Goal: Browse casually: Explore the website without a specific task or goal

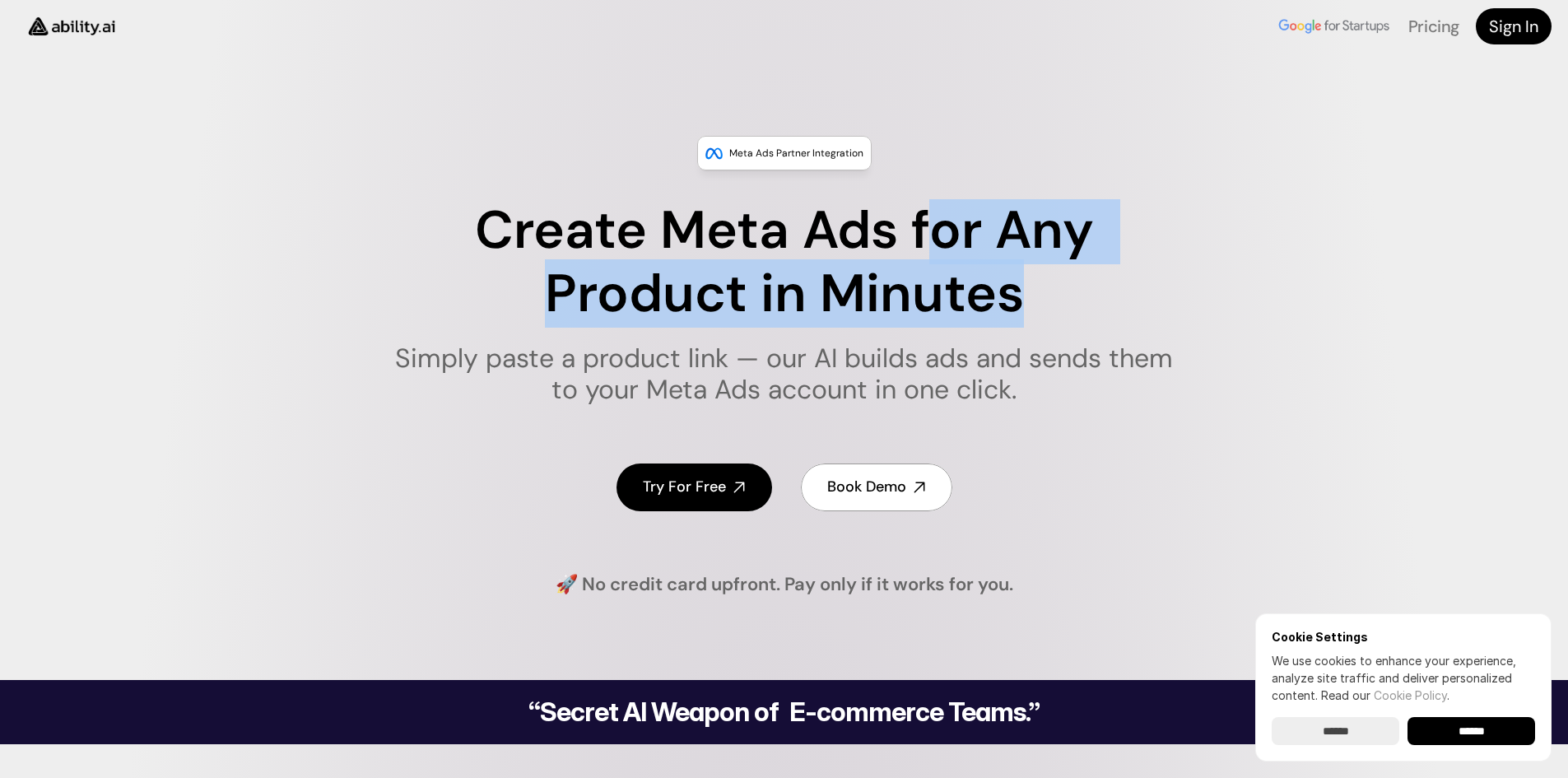
drag, startPoint x: 947, startPoint y: 229, endPoint x: 1011, endPoint y: 300, distance: 95.6
click at [1011, 300] on h1 "Create Meta Ads for Any Product in Minutes" at bounding box center [784, 262] width 799 height 127
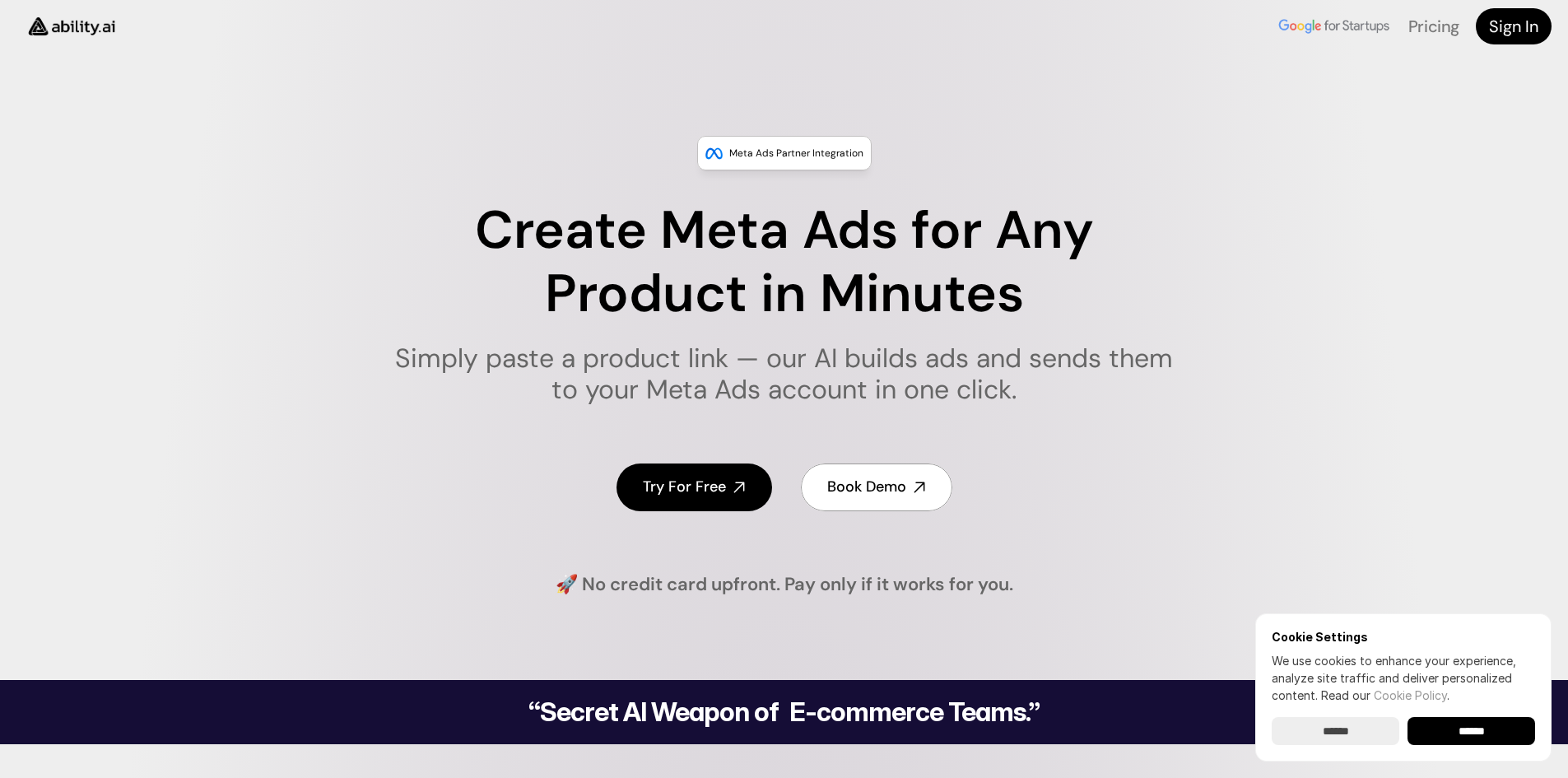
click at [1011, 300] on h1 "Create Meta Ads for Any Product in Minutes" at bounding box center [784, 262] width 799 height 127
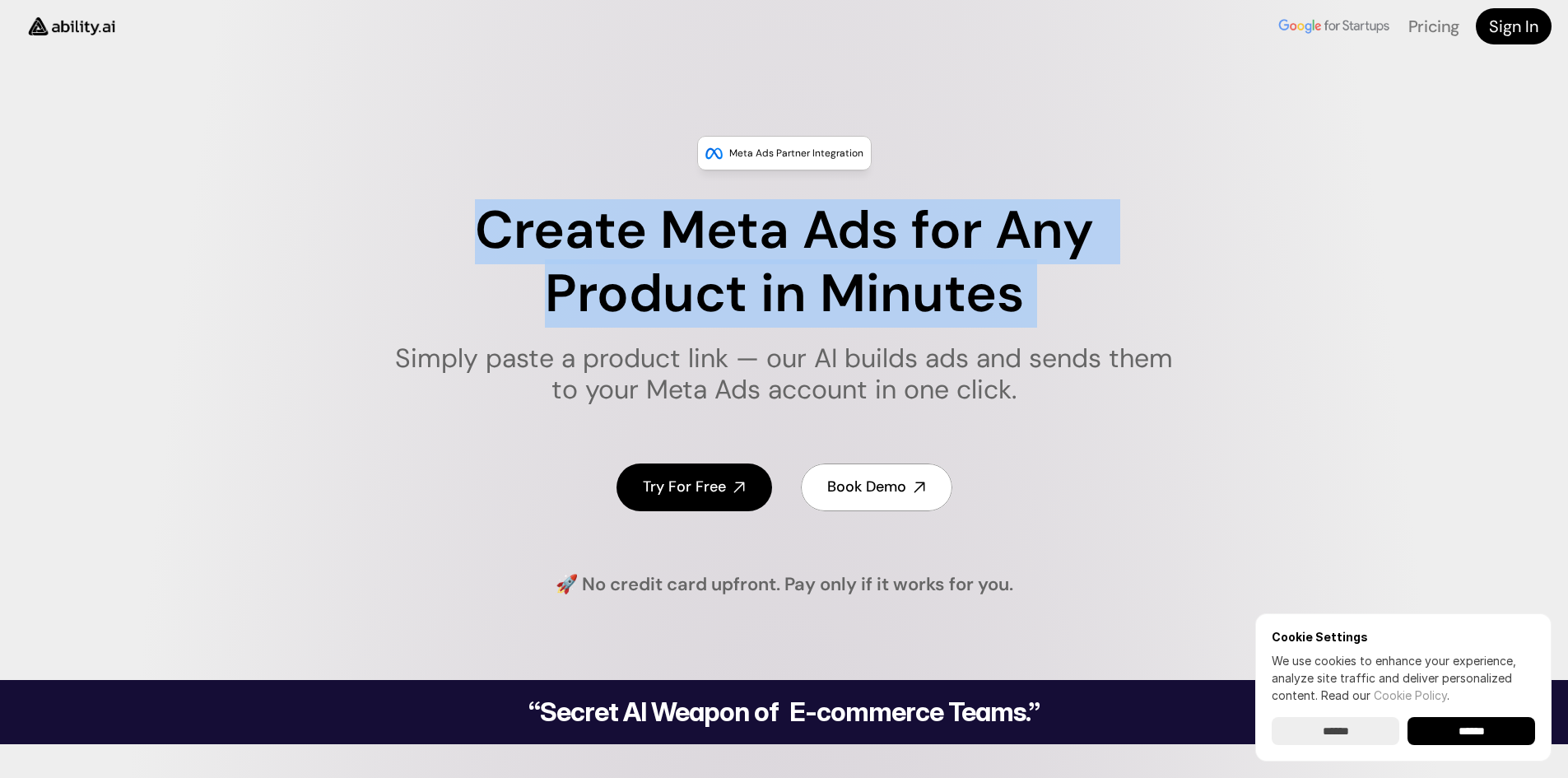
click at [1011, 300] on h1 "Create Meta Ads for Any Product in Minutes" at bounding box center [784, 262] width 799 height 127
click at [956, 252] on h1 "Create Meta Ads for Any Product in Minutes" at bounding box center [784, 262] width 799 height 127
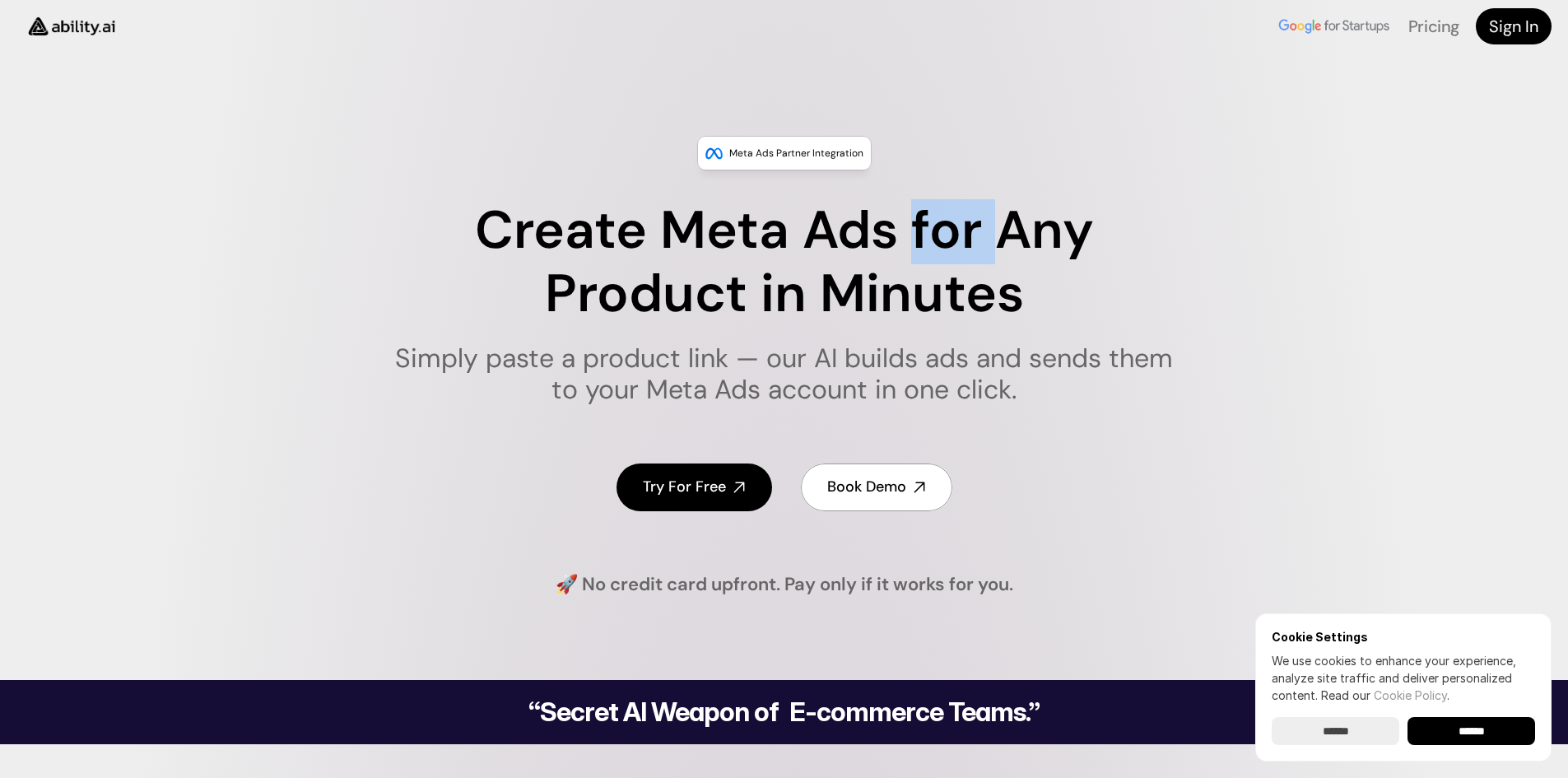
click at [956, 252] on h1 "Create Meta Ads for Any Product in Minutes" at bounding box center [784, 262] width 799 height 127
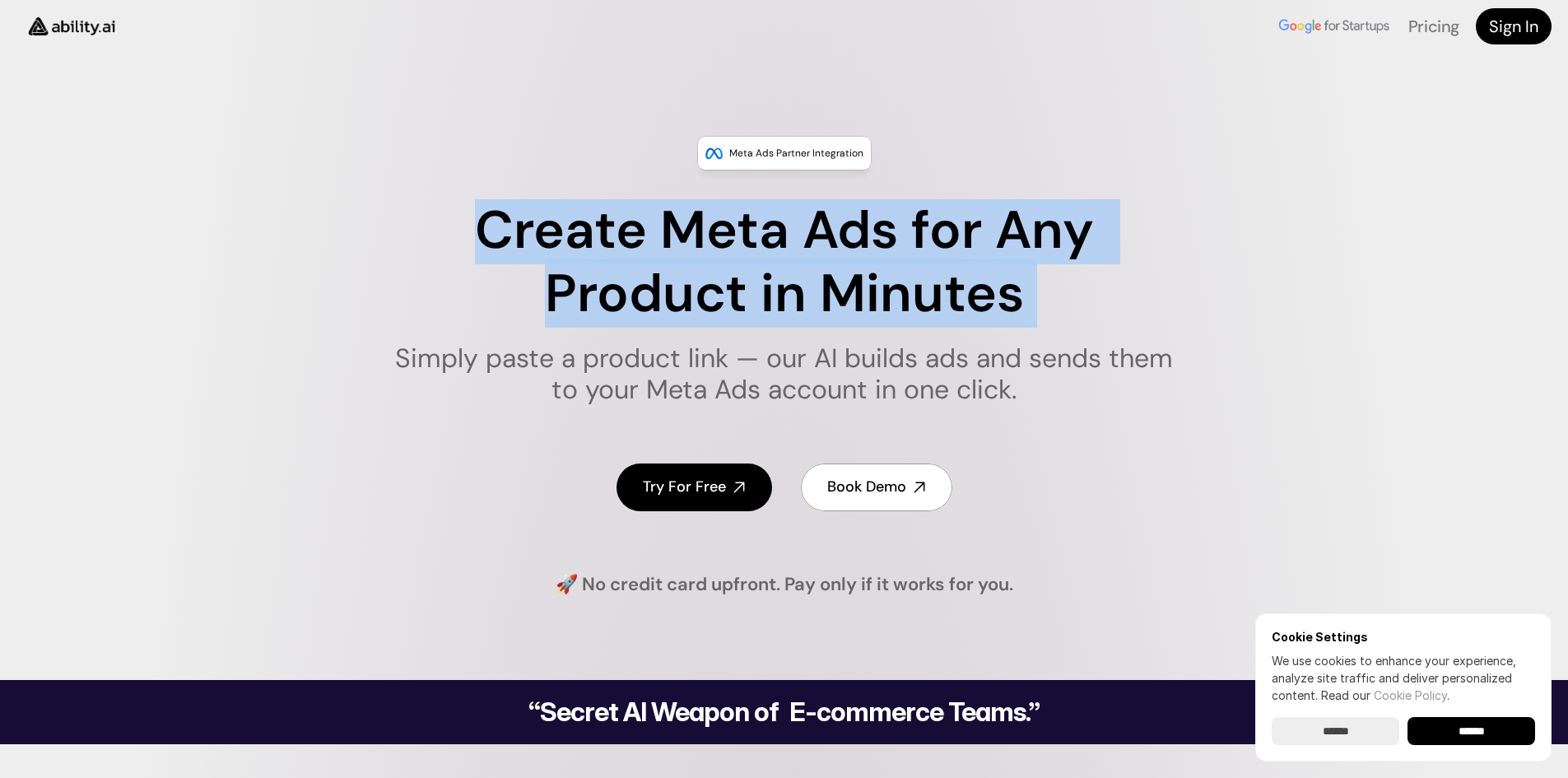
click at [956, 252] on h1 "Create Meta Ads for Any Product in Minutes" at bounding box center [784, 262] width 799 height 127
click at [939, 256] on h1 "Create Meta Ads for Any Product in Minutes" at bounding box center [784, 262] width 799 height 127
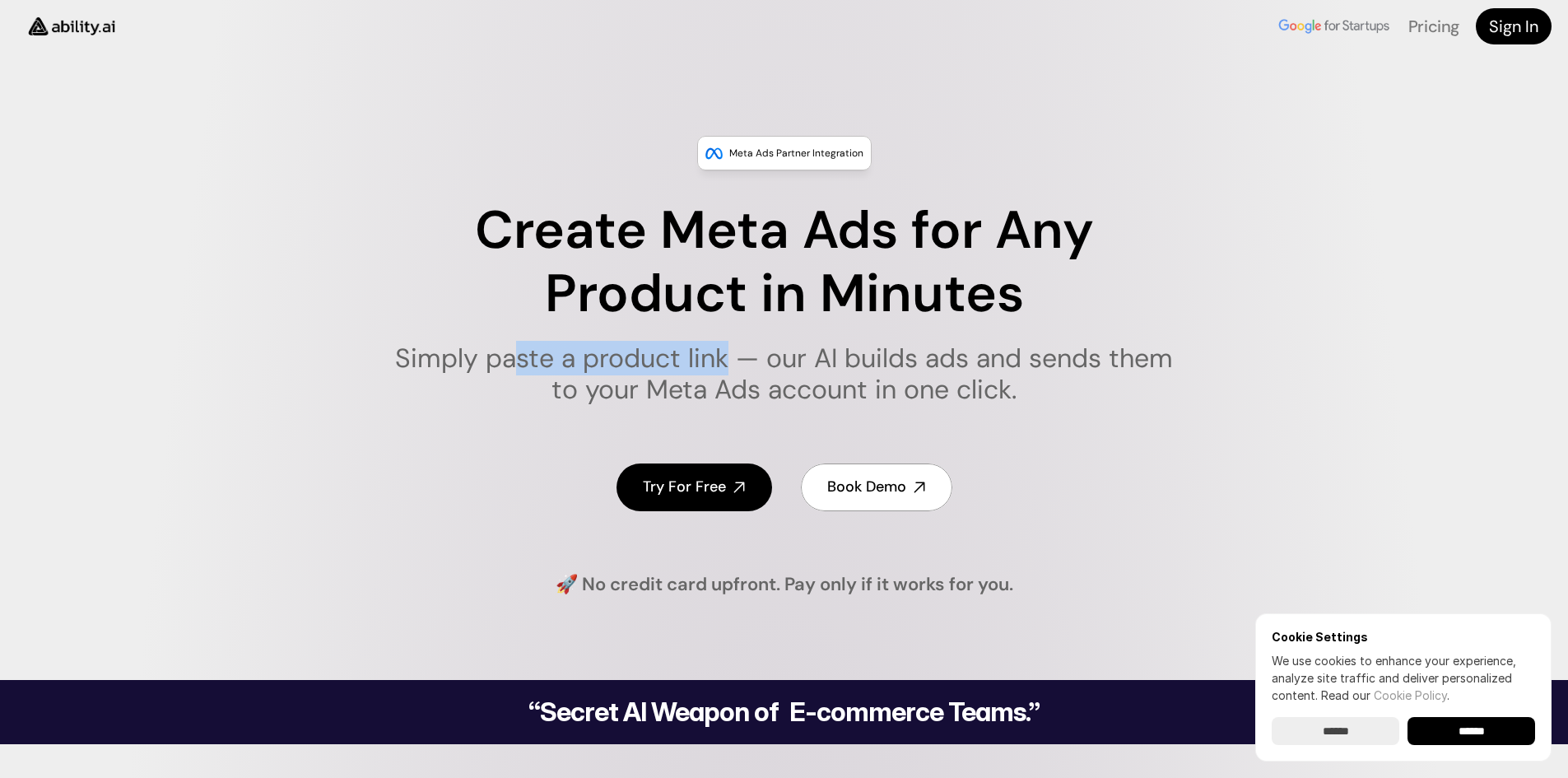
drag, startPoint x: 544, startPoint y: 366, endPoint x: 723, endPoint y: 362, distance: 179.0
click at [723, 362] on h1 "Simply paste a product link — our AI builds ads and sends them to your Meta Ads…" at bounding box center [784, 374] width 799 height 63
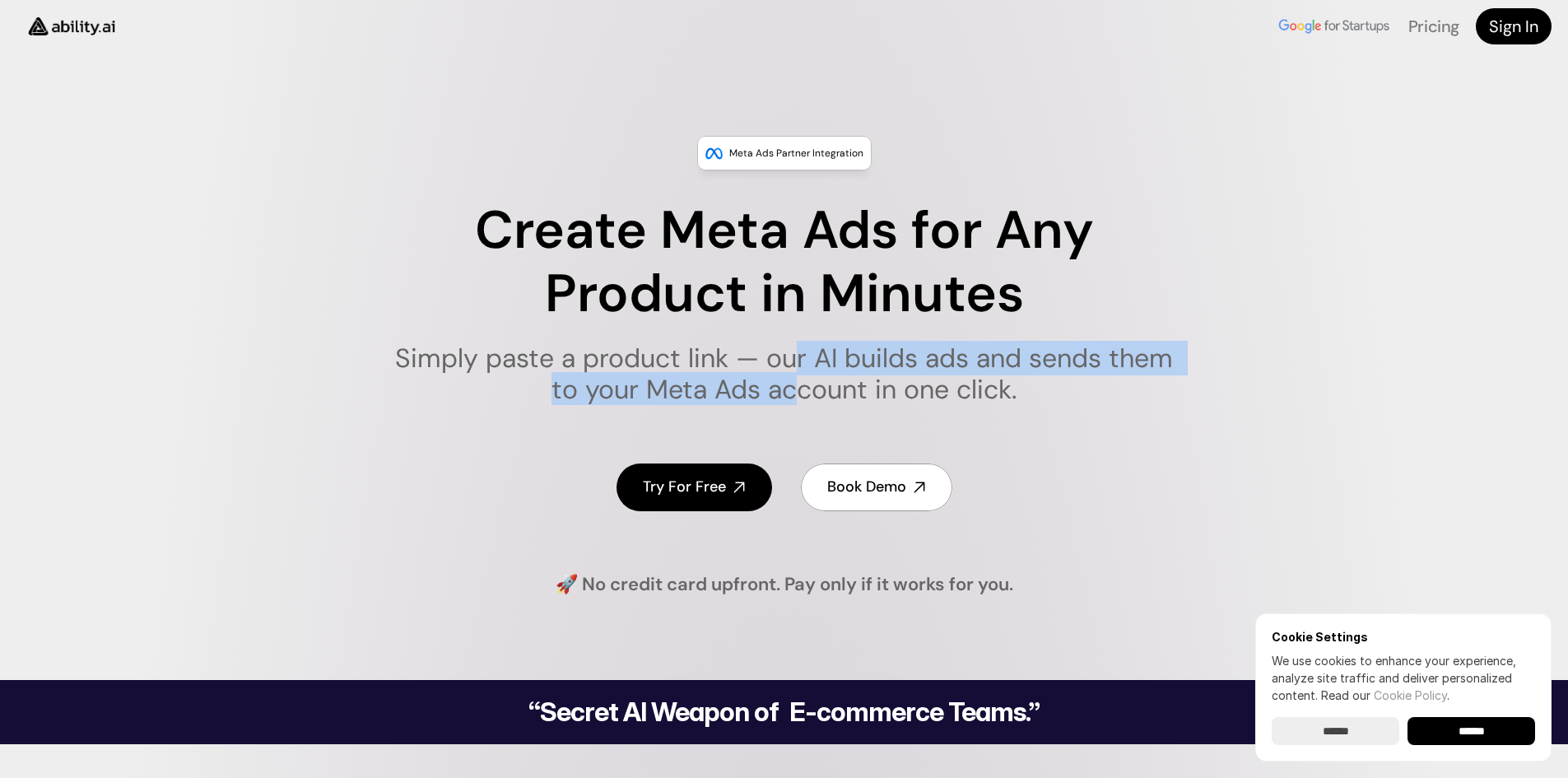
drag, startPoint x: 806, startPoint y: 362, endPoint x: 838, endPoint y: 391, distance: 43.2
click at [827, 391] on h1 "Simply paste a product link — our AI builds ads and sends them to your Meta Ads…" at bounding box center [784, 374] width 799 height 63
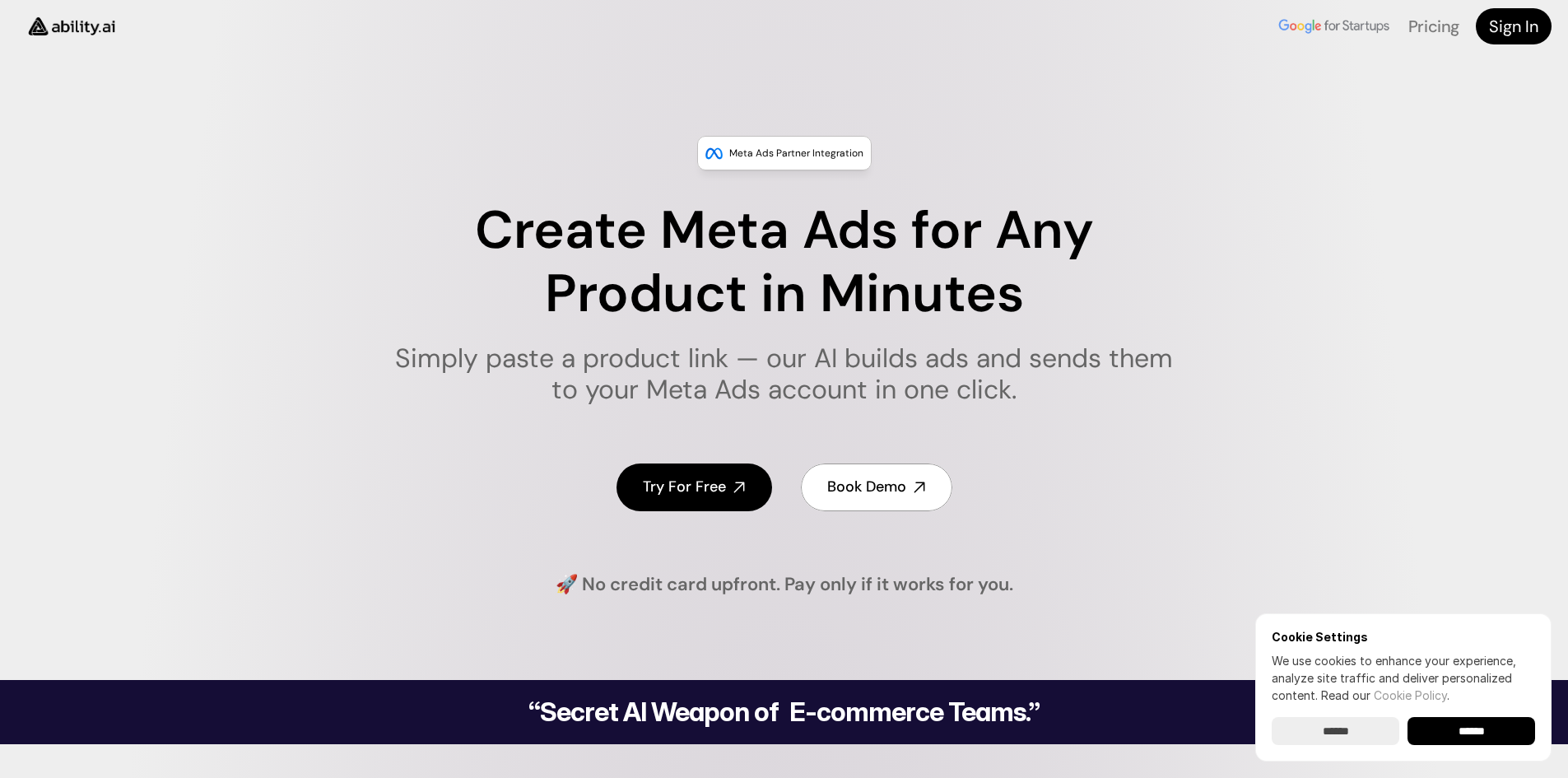
click at [927, 392] on h1 "Simply paste a product link — our AI builds ads and sends them to your Meta Ads…" at bounding box center [784, 374] width 799 height 63
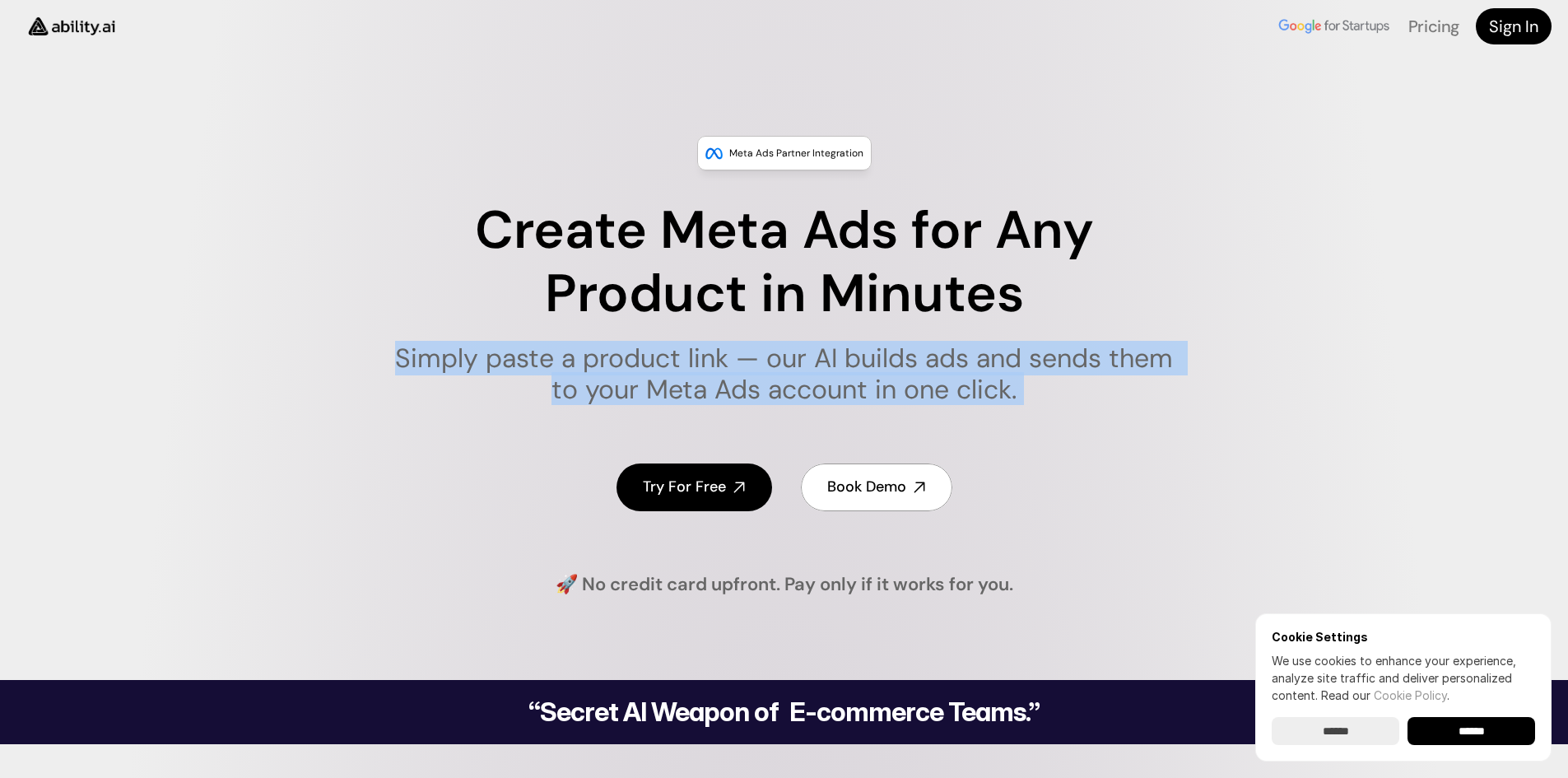
click at [927, 392] on h1 "Simply paste a product link — our AI builds ads and sends them to your Meta Ads…" at bounding box center [784, 374] width 799 height 63
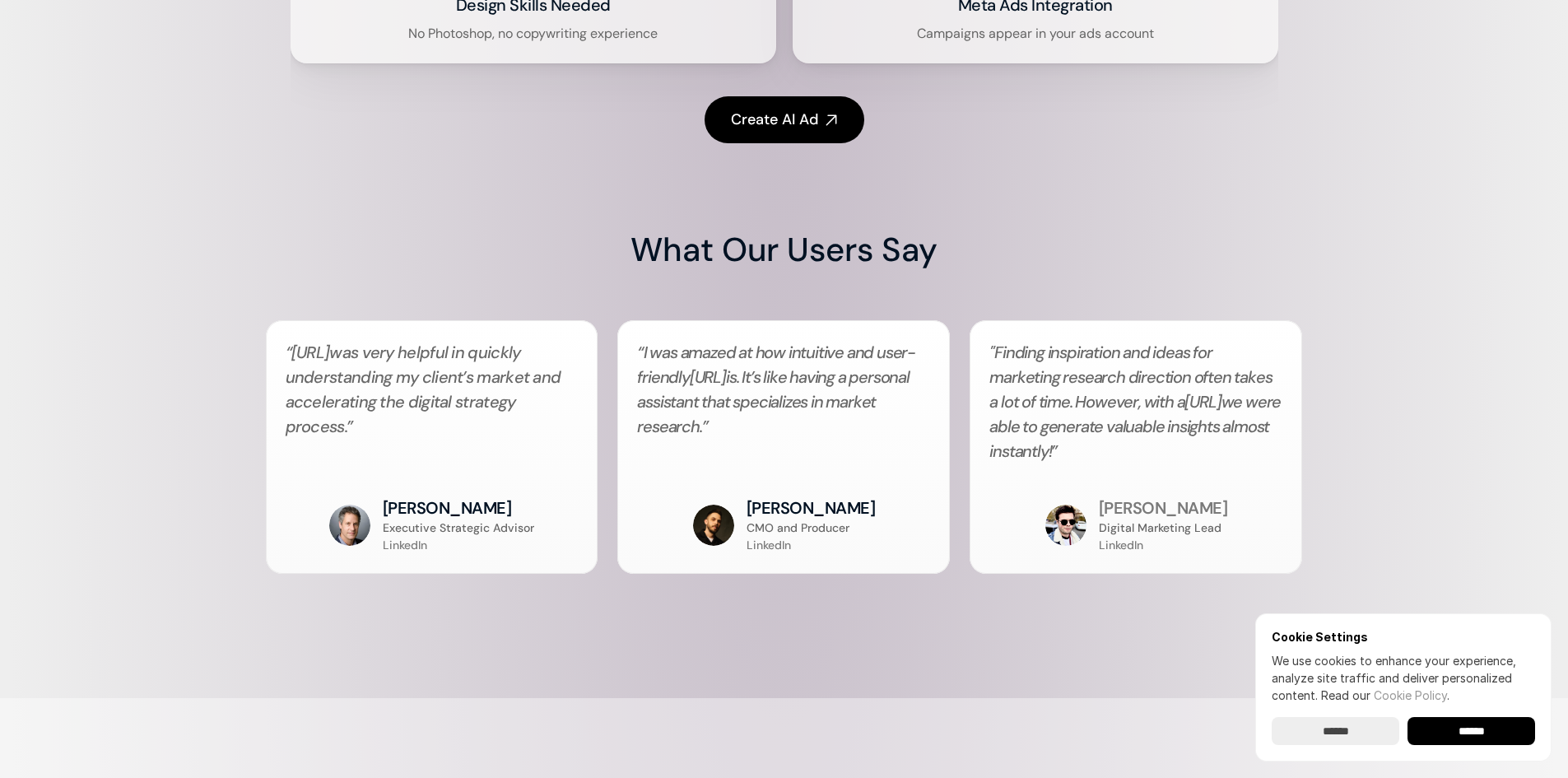
scroll to position [3892, 0]
